Goal: Task Accomplishment & Management: Use online tool/utility

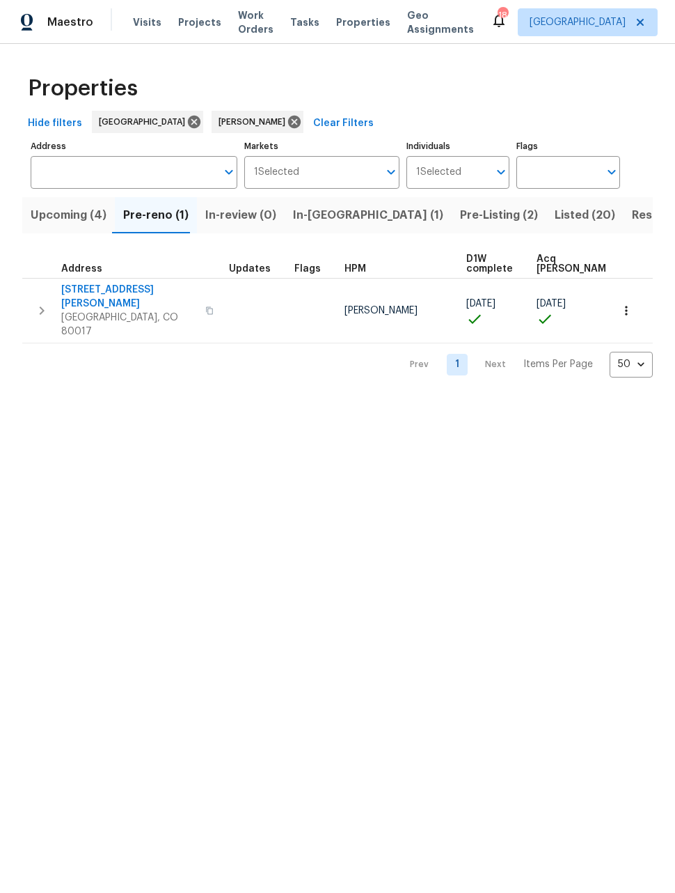
click at [49, 213] on span "Upcoming (4)" at bounding box center [69, 214] width 76 height 19
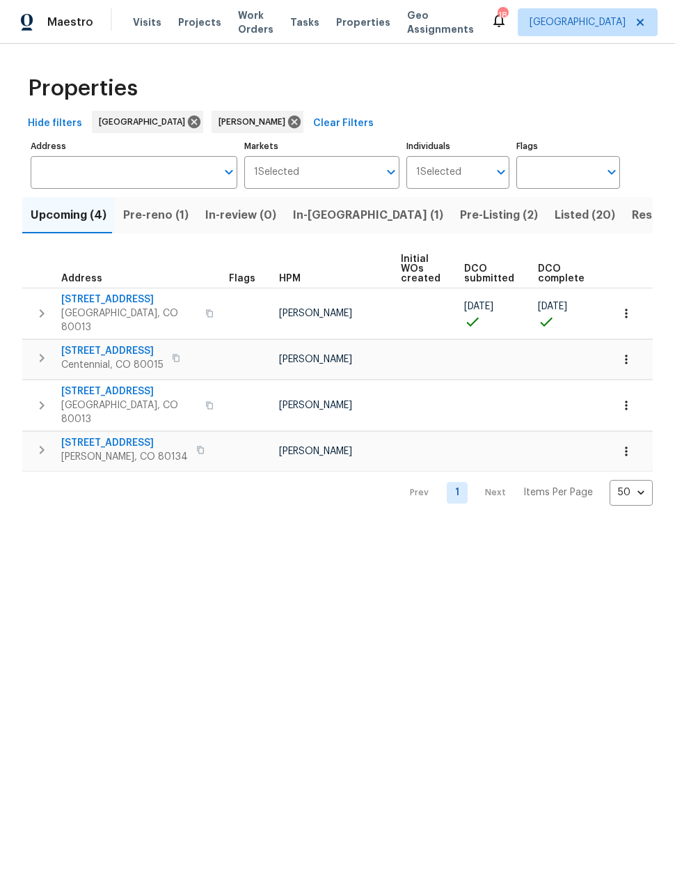
click at [632, 313] on icon "button" at bounding box center [627, 313] width 14 height 14
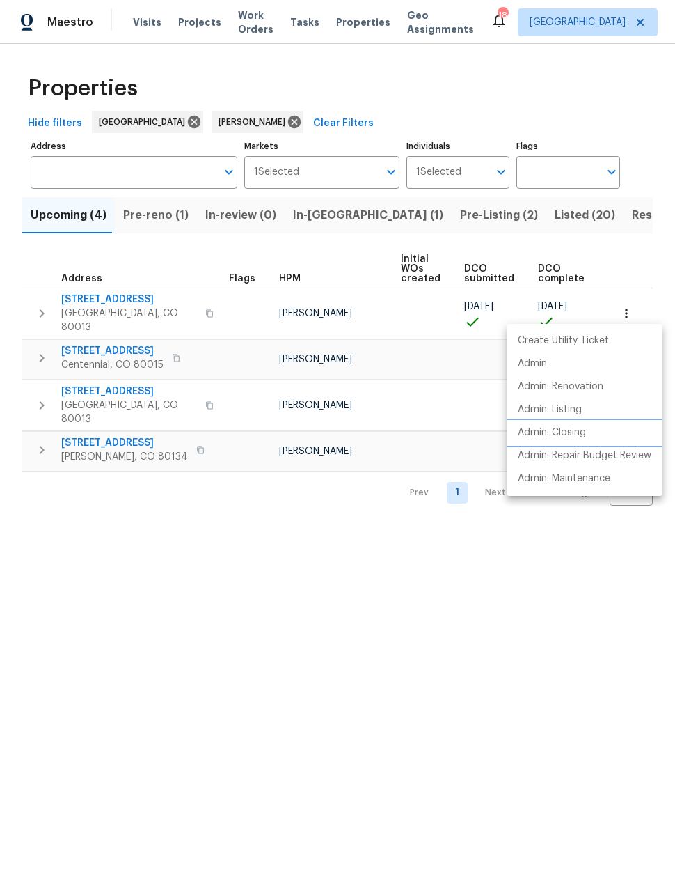
click at [570, 439] on p "Admin: Closing" at bounding box center [552, 432] width 68 height 15
click at [86, 299] on div at bounding box center [337, 446] width 675 height 893
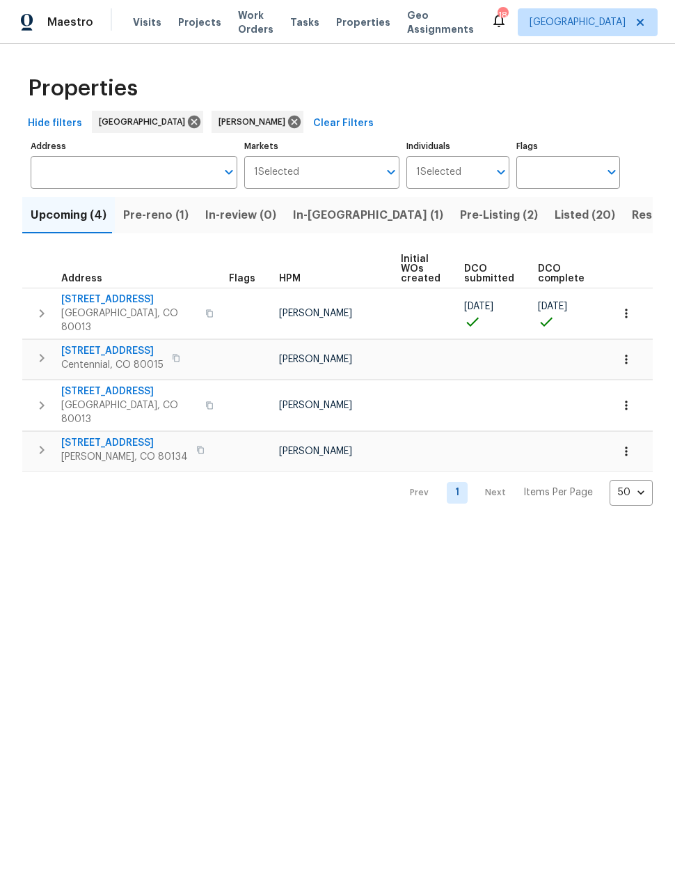
click at [632, 313] on icon "button" at bounding box center [627, 313] width 14 height 14
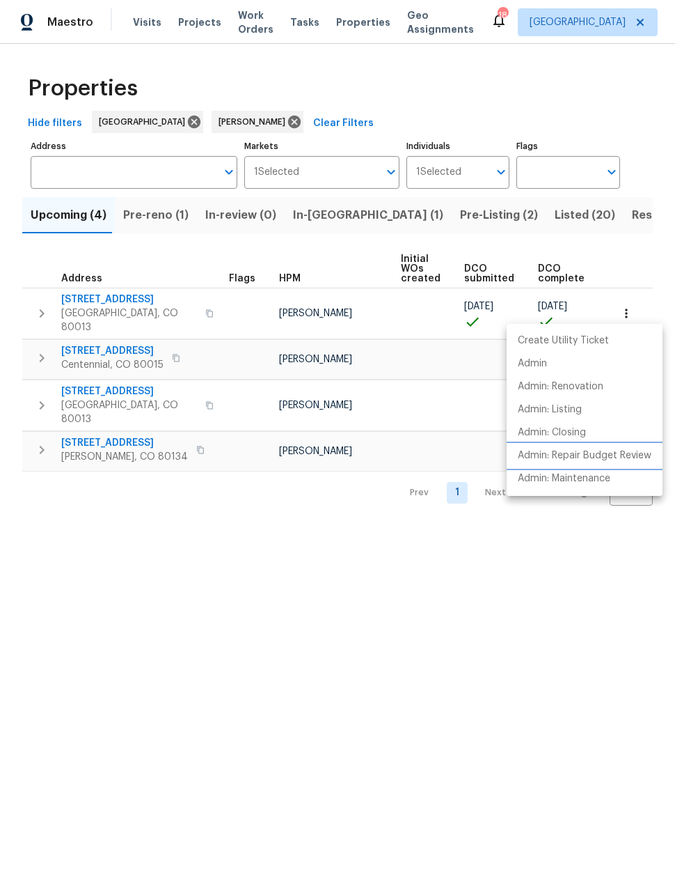
click at [629, 456] on p "Admin: Repair Budget Review" at bounding box center [585, 455] width 134 height 15
click at [97, 301] on div at bounding box center [337, 446] width 675 height 893
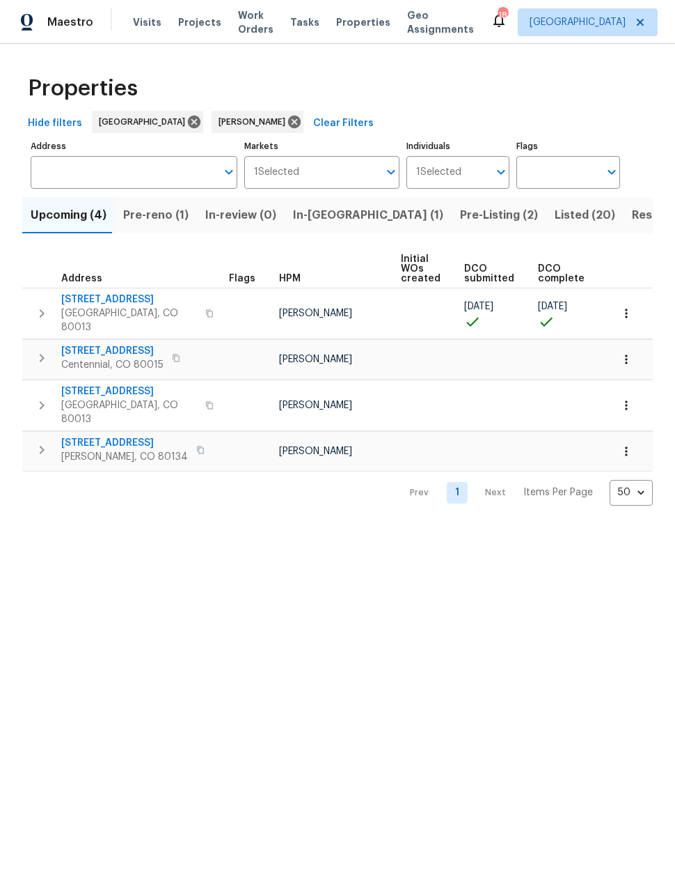
click at [96, 301] on span "2139 S Ouray St" at bounding box center [129, 299] width 136 height 14
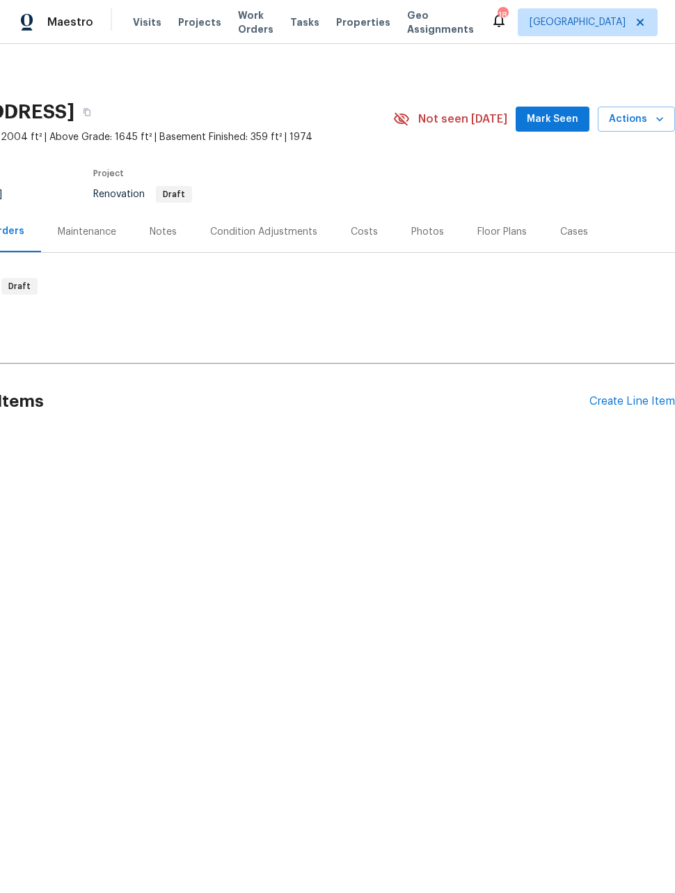
scroll to position [0, 111]
click at [622, 406] on div "Create Line Item" at bounding box center [633, 401] width 86 height 13
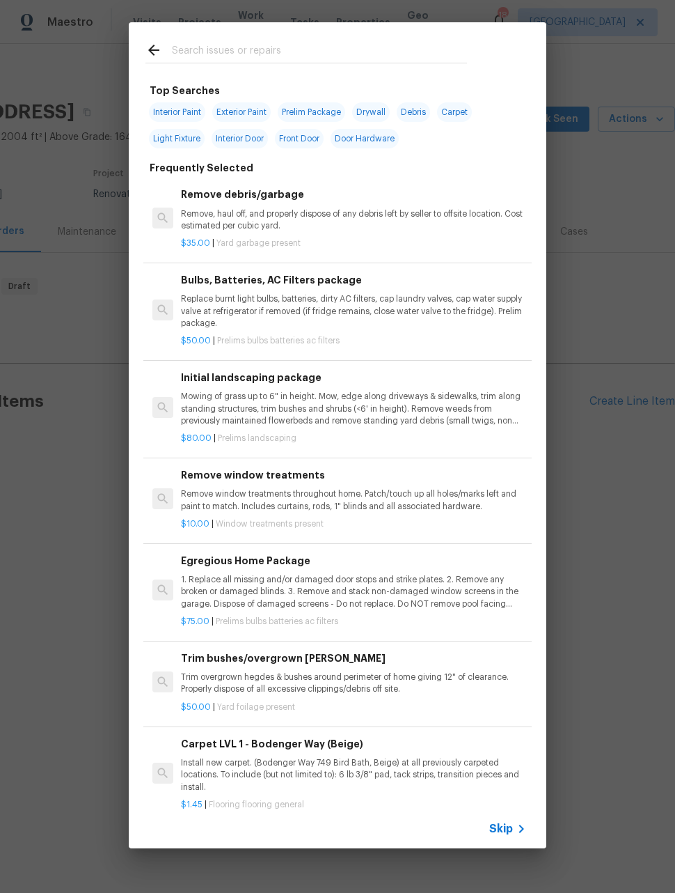
click at [453, 319] on p "Replace burnt light bulbs, batteries, dirty AC filters, cap laundry valves, cap…" at bounding box center [353, 311] width 345 height 36
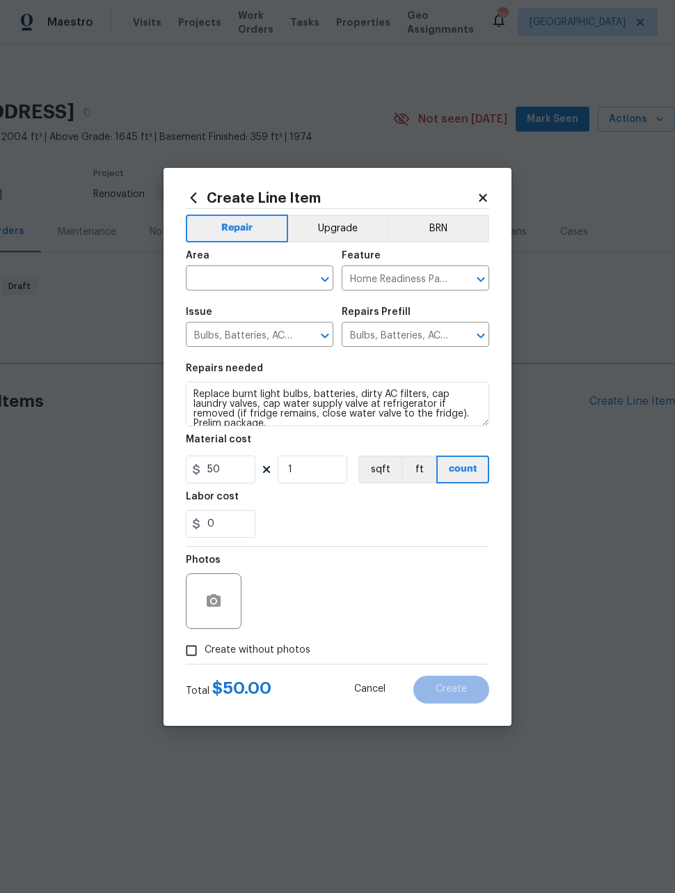
click at [271, 281] on input "text" at bounding box center [240, 280] width 109 height 22
click at [258, 331] on li "Interior Overall" at bounding box center [260, 333] width 148 height 23
type input "Interior Overall"
click at [321, 481] on input "1" at bounding box center [313, 469] width 70 height 28
type input "2"
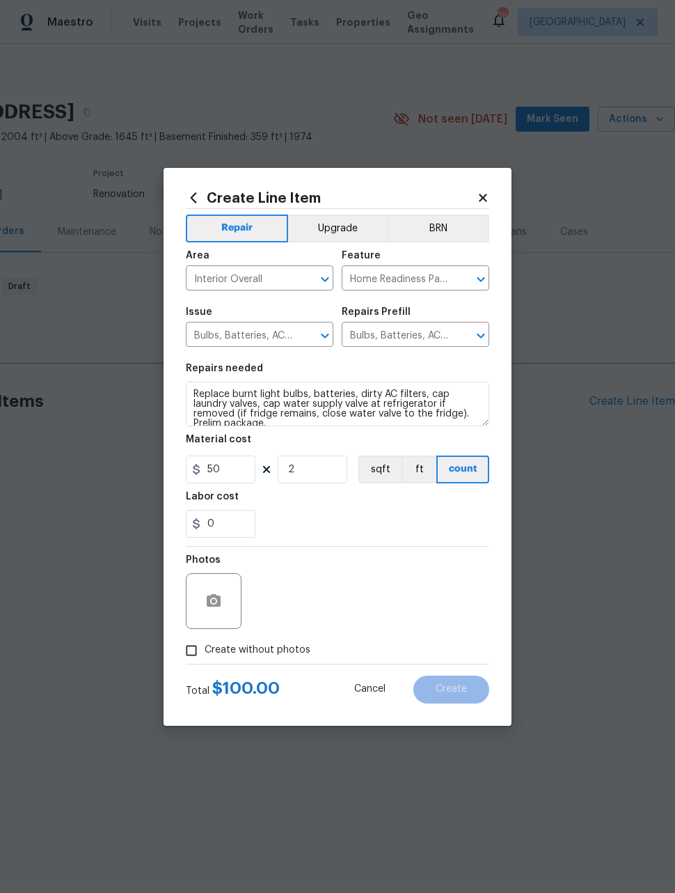
click at [363, 573] on div "Photos" at bounding box center [338, 592] width 304 height 91
click at [199, 612] on div at bounding box center [214, 601] width 56 height 56
click at [222, 584] on div at bounding box center [214, 601] width 56 height 56
click at [226, 603] on button "button" at bounding box center [213, 600] width 33 height 33
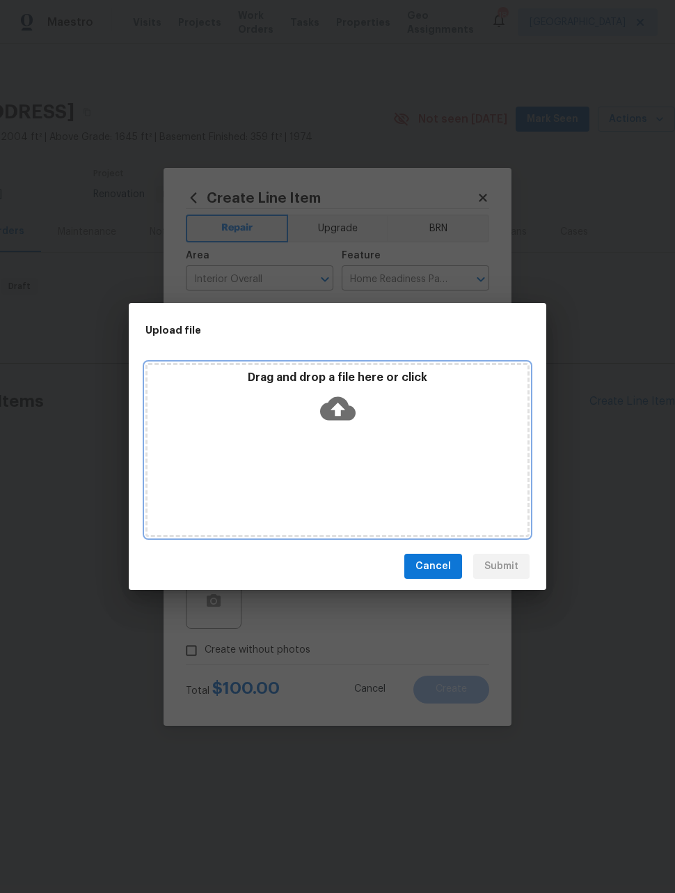
click at [412, 457] on div "Drag and drop a file here or click" at bounding box center [338, 450] width 384 height 174
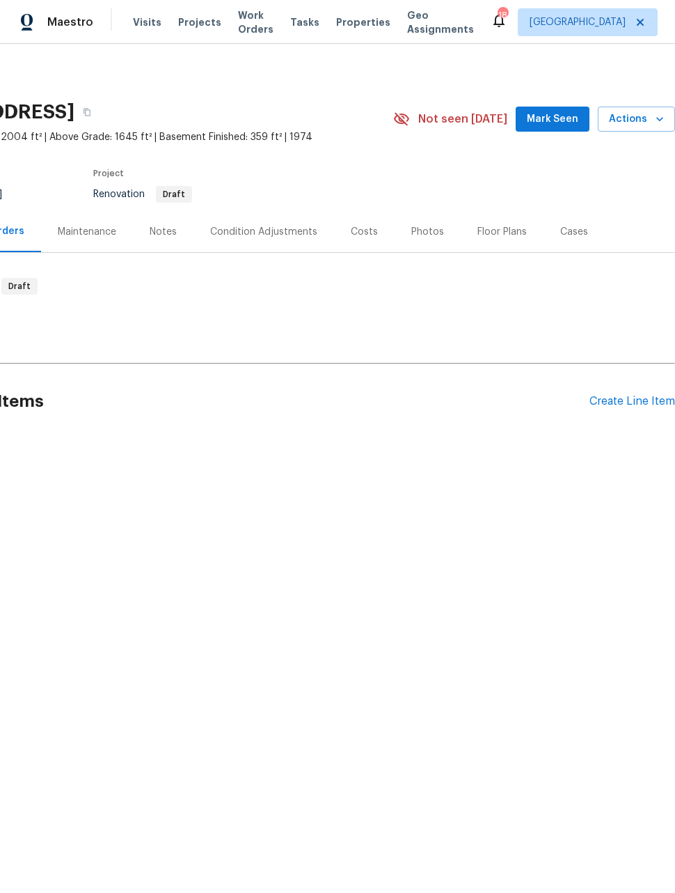
scroll to position [0, 111]
click at [616, 405] on div "Create Line Item" at bounding box center [633, 401] width 86 height 13
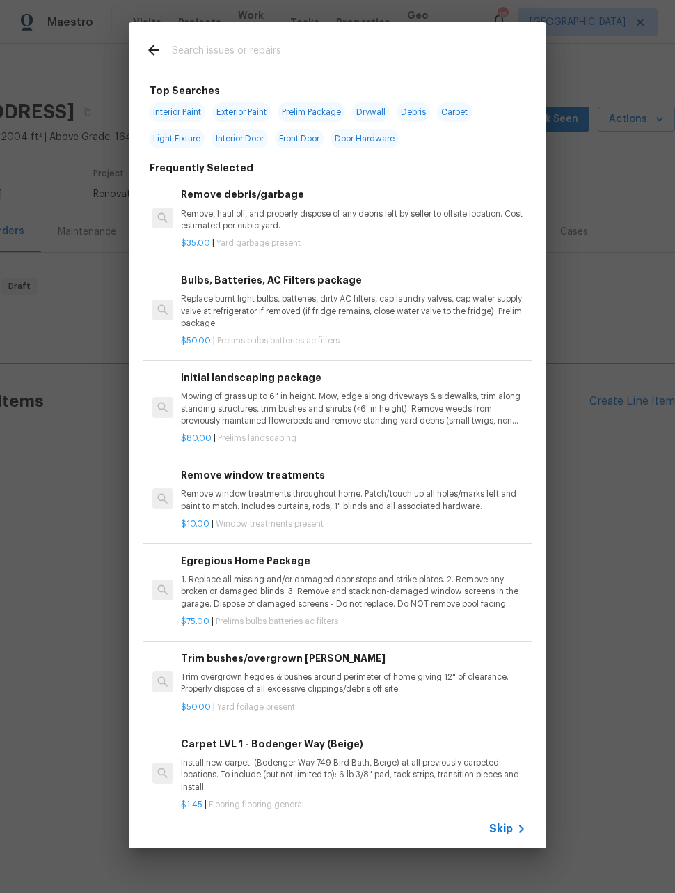
click at [354, 314] on p "Replace burnt light bulbs, batteries, dirty AC filters, cap laundry valves, cap…" at bounding box center [353, 311] width 345 height 36
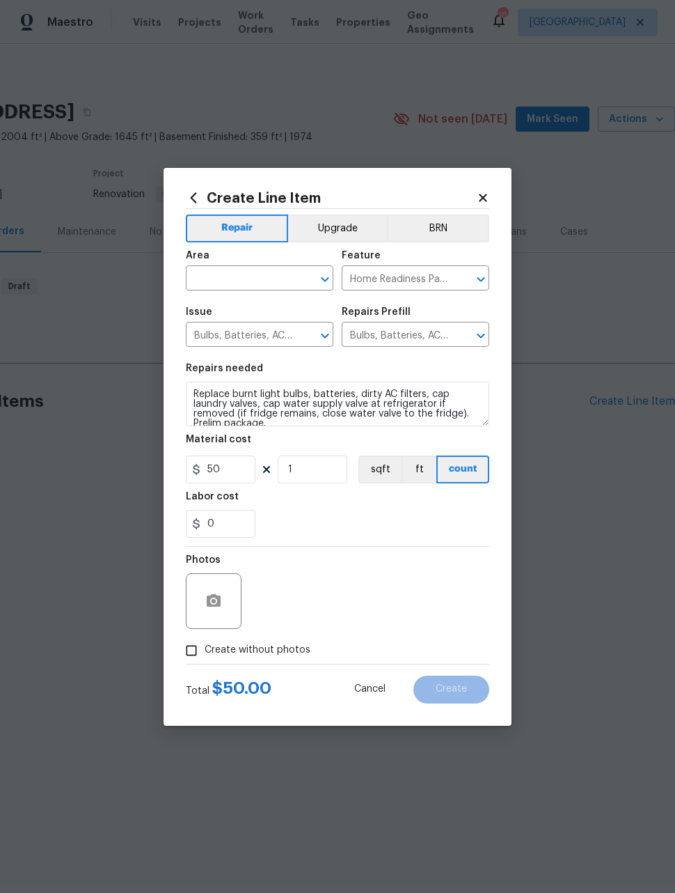
click at [276, 279] on input "text" at bounding box center [240, 280] width 109 height 22
click at [296, 334] on li "Interior Overall" at bounding box center [260, 333] width 148 height 23
type input "Interior Overall"
click at [305, 466] on input "1" at bounding box center [313, 469] width 70 height 28
type input "2"
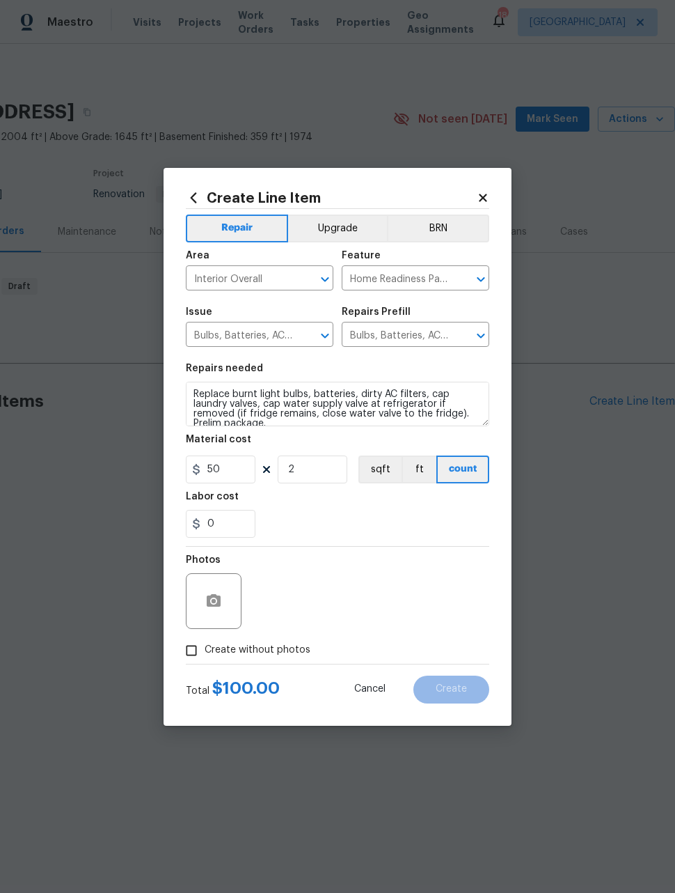
click at [345, 574] on div "Photos" at bounding box center [338, 592] width 304 height 91
click at [224, 598] on button "button" at bounding box center [213, 600] width 33 height 33
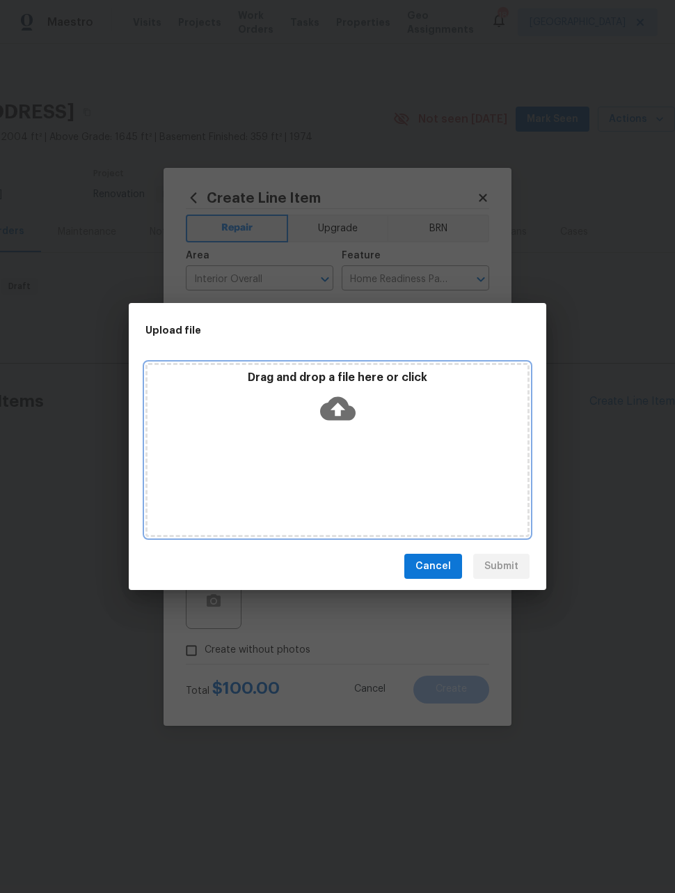
click at [366, 461] on div "Drag and drop a file here or click" at bounding box center [338, 450] width 384 height 174
